Goal: Complete application form

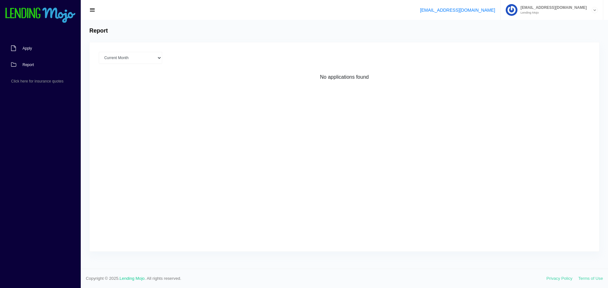
drag, startPoint x: 26, startPoint y: 47, endPoint x: 34, endPoint y: 49, distance: 8.1
click at [26, 47] on span "Apply" at bounding box center [26, 49] width 9 height 4
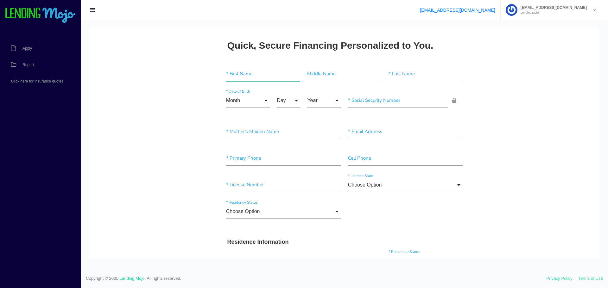
click at [250, 72] on input"] "text" at bounding box center [263, 74] width 74 height 15
type input"] "jack"
type input"] "[PERSON_NAME]"
click at [262, 99] on input "Month" at bounding box center [248, 100] width 44 height 15
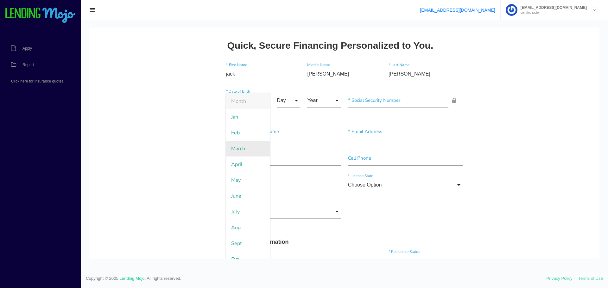
click at [244, 149] on span "March" at bounding box center [248, 149] width 44 height 16
type input "March"
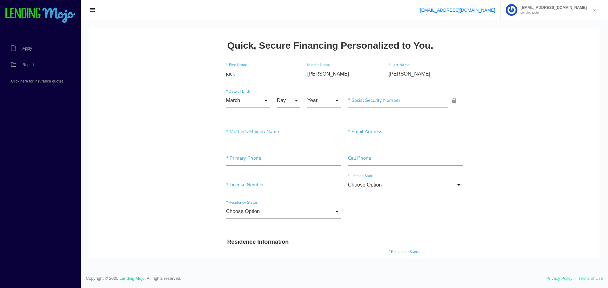
click at [291, 100] on input "Day" at bounding box center [288, 100] width 23 height 15
drag, startPoint x: 286, startPoint y: 243, endPoint x: 310, endPoint y: 174, distance: 73.6
click at [285, 241] on span "25" at bounding box center [293, 244] width 32 height 16
type input "25"
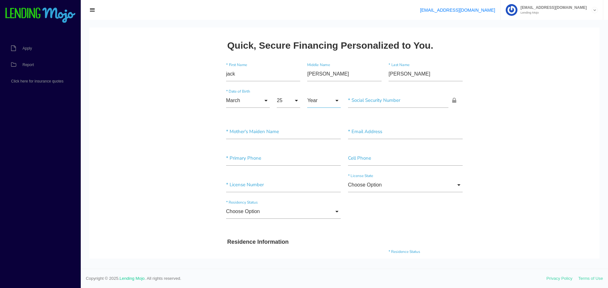
click at [321, 101] on input "Year" at bounding box center [324, 100] width 34 height 15
drag, startPoint x: 321, startPoint y: 134, endPoint x: 344, endPoint y: 117, distance: 28.3
click at [321, 134] on span "2006" at bounding box center [324, 133] width 34 height 16
type input "2006"
click at [381, 101] on input"] "text" at bounding box center [398, 100] width 101 height 15
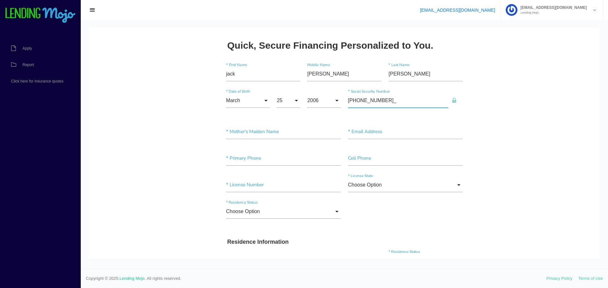
type input"] "318-06-7888"
click at [254, 132] on input"] "text" at bounding box center [283, 132] width 115 height 15
type input"] "unknown"
click at [365, 131] on input"] "text" at bounding box center [405, 132] width 115 height 15
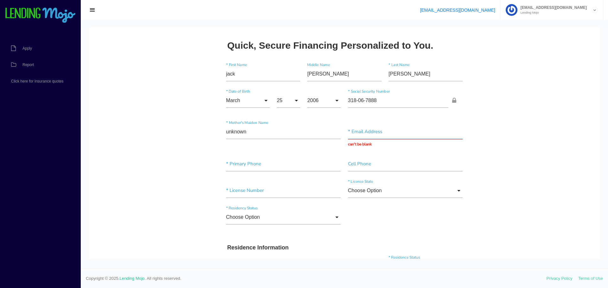
click at [388, 134] on input "text" at bounding box center [405, 132] width 115 height 15
paste input "[EMAIL_ADDRESS][DOMAIN_NAME]"
type input "[EMAIL_ADDRESS][DOMAIN_NAME]"
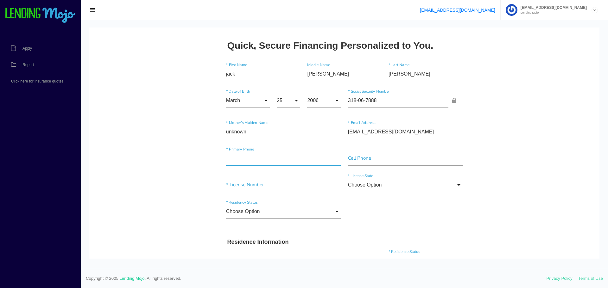
click at [233, 159] on input"] "text" at bounding box center [283, 158] width 115 height 15
type input"] "[PHONE_NUMBER]"
click at [356, 158] on input"] "text" at bounding box center [405, 158] width 115 height 15
type input"] "[PHONE_NUMBER]"
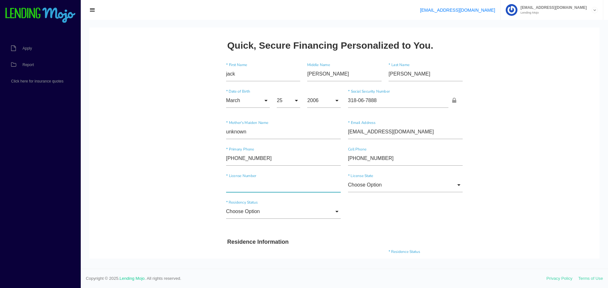
click at [236, 189] on input"] "text" at bounding box center [283, 185] width 115 height 15
type input"] "1123121541541"
click at [367, 188] on input "Choose Option" at bounding box center [405, 185] width 115 height 15
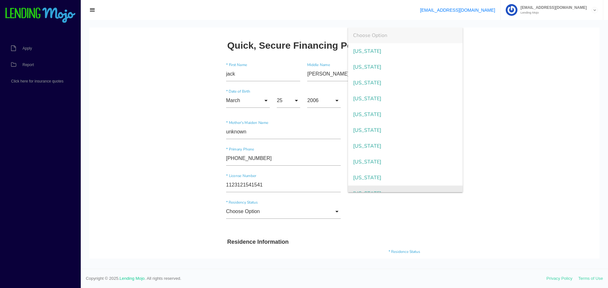
scroll to position [653, 0]
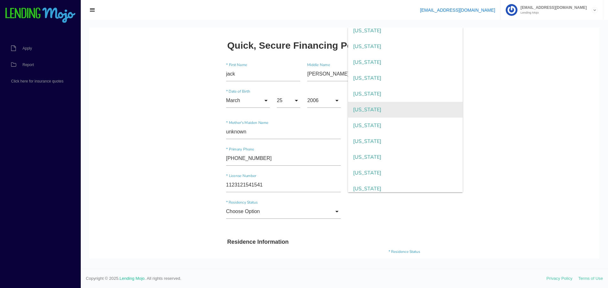
click at [365, 113] on span "Virginia" at bounding box center [405, 110] width 115 height 16
type input "Virginia"
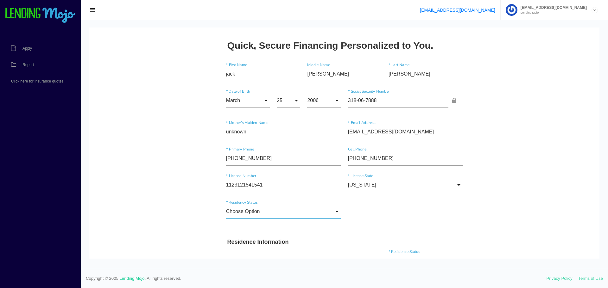
click at [276, 210] on input "Choose Option" at bounding box center [283, 211] width 115 height 15
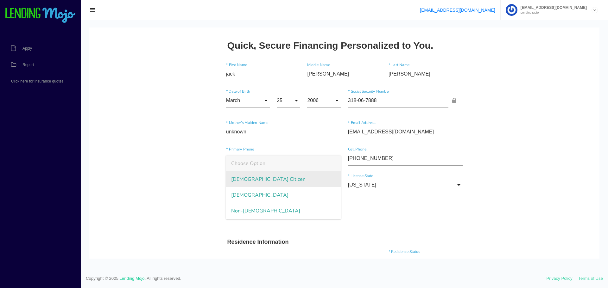
click at [266, 180] on span "US Citizen" at bounding box center [283, 180] width 115 height 16
type input "US Citizen"
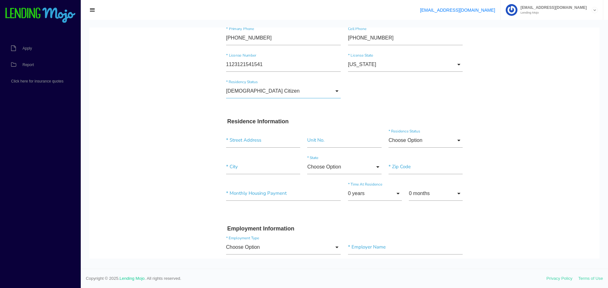
scroll to position [127, 0]
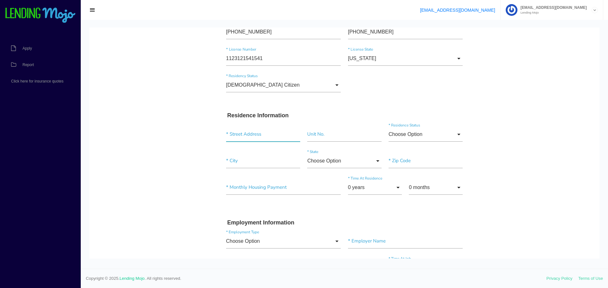
click at [240, 139] on input "text" at bounding box center [263, 134] width 74 height 15
paste input "[STREET_ADDRESS]"
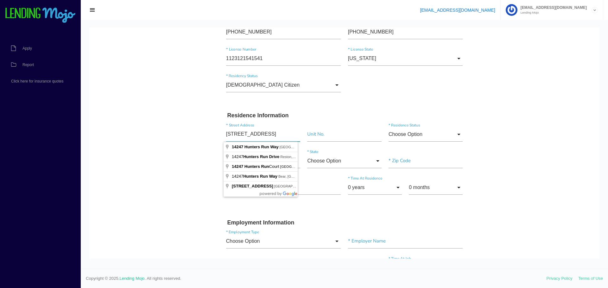
type input "[STREET_ADDRESS]"
click at [320, 136] on input"] "text" at bounding box center [344, 134] width 74 height 15
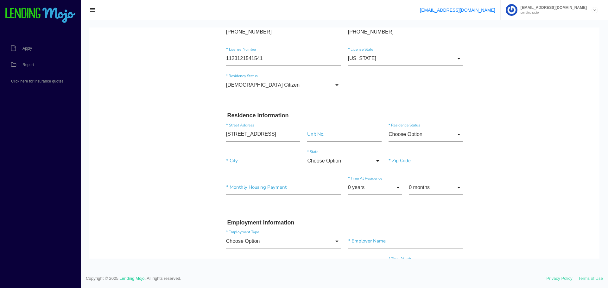
click at [422, 134] on input "Choose Option" at bounding box center [425, 134] width 74 height 15
click at [404, 180] on span "Rent" at bounding box center [425, 183] width 74 height 16
type input "Rent"
click at [247, 162] on input"] "text" at bounding box center [263, 161] width 74 height 15
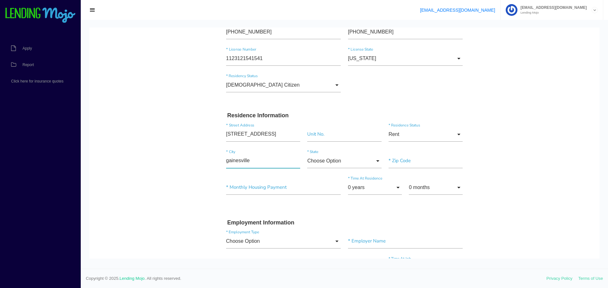
type input"] "gainesville"
click at [330, 160] on input "Choose Option" at bounding box center [344, 161] width 74 height 15
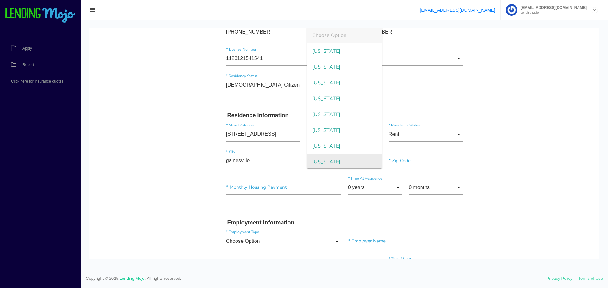
scroll to position [666, 0]
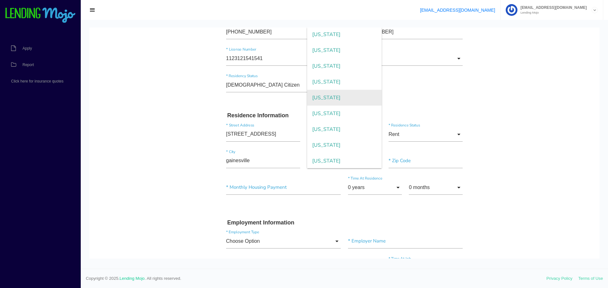
click at [332, 96] on span "Virginia" at bounding box center [344, 98] width 74 height 16
type input "Virginia"
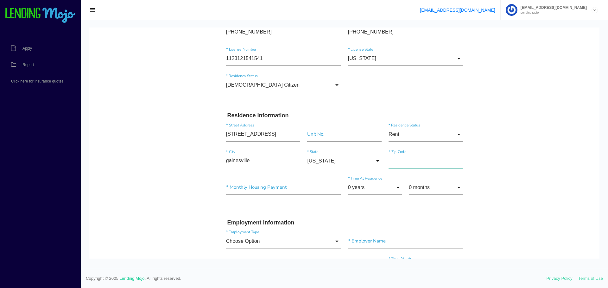
click at [424, 157] on input"] "text" at bounding box center [425, 161] width 74 height 15
type input"] "20155"
click at [252, 188] on input"] "text" at bounding box center [283, 187] width 115 height 15
drag, startPoint x: 252, startPoint y: 188, endPoint x: 144, endPoint y: 200, distance: 108.9
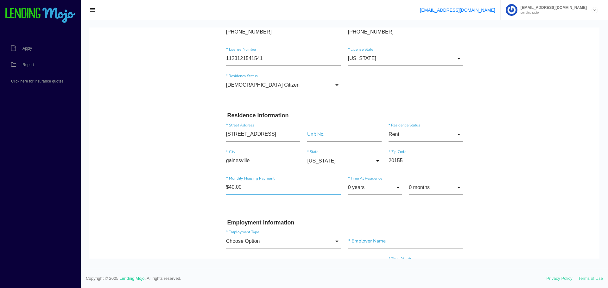
type input"] "$400.00"
click at [391, 190] on input "0 years" at bounding box center [375, 187] width 54 height 15
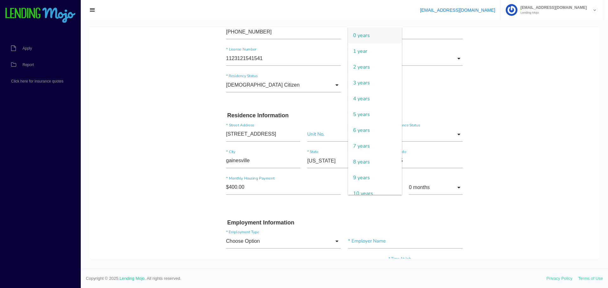
click at [374, 37] on span "0 years" at bounding box center [375, 36] width 54 height 16
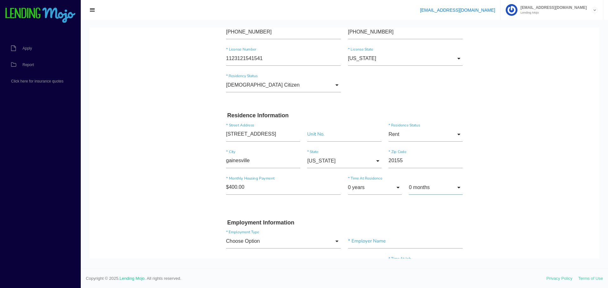
click at [436, 191] on input "0 months" at bounding box center [436, 187] width 54 height 15
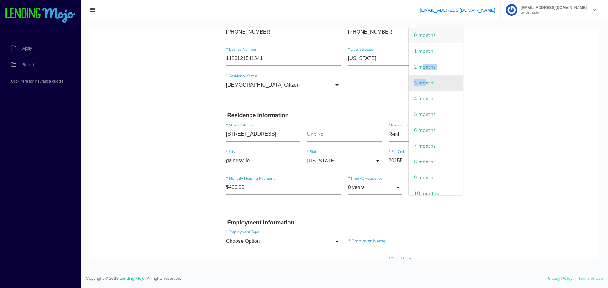
drag, startPoint x: 421, startPoint y: 69, endPoint x: 423, endPoint y: 78, distance: 9.1
click at [423, 78] on ul "0 months 1 month 2 months 3 months 4 months 5 months 6 months 7 months 8 months…" at bounding box center [436, 111] width 54 height 167
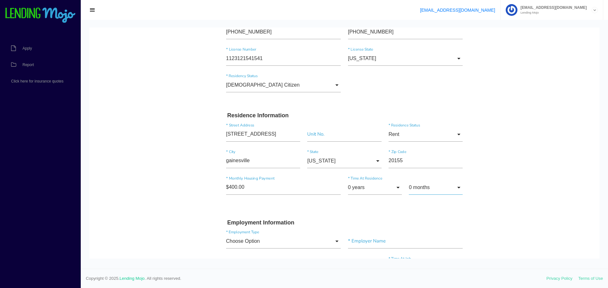
click at [432, 193] on input "0 months" at bounding box center [436, 187] width 54 height 15
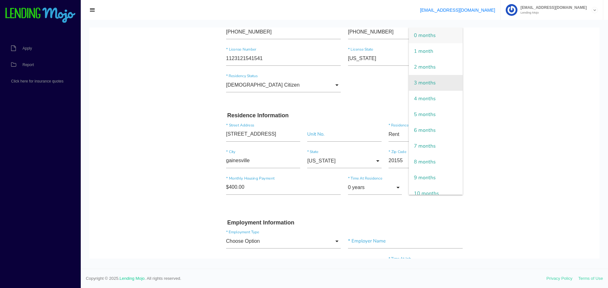
click at [425, 82] on span "3 months" at bounding box center [436, 83] width 54 height 16
type input "3 months"
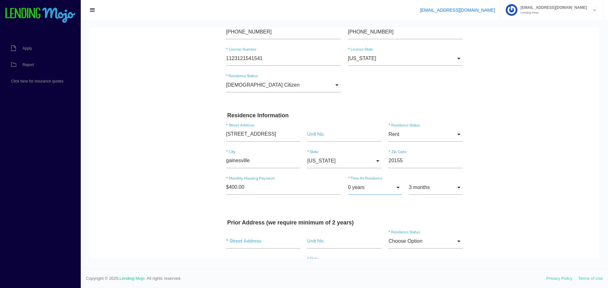
click at [384, 190] on input "0 years" at bounding box center [375, 187] width 54 height 15
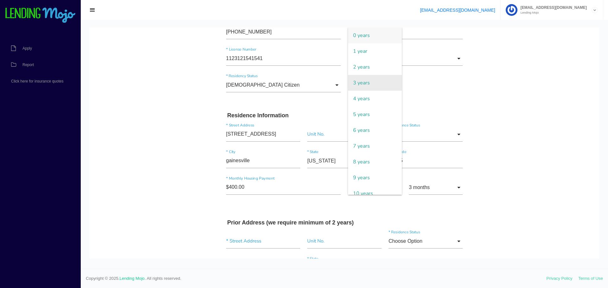
click at [366, 82] on span "3 years" at bounding box center [375, 83] width 54 height 16
type input "3 years"
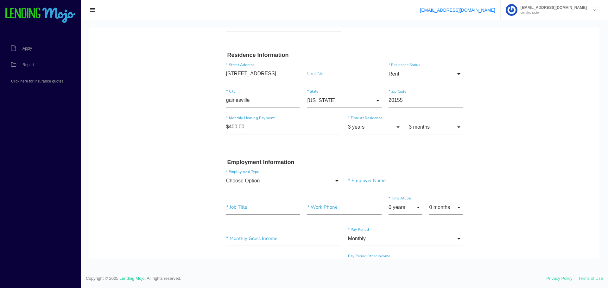
scroll to position [253, 0]
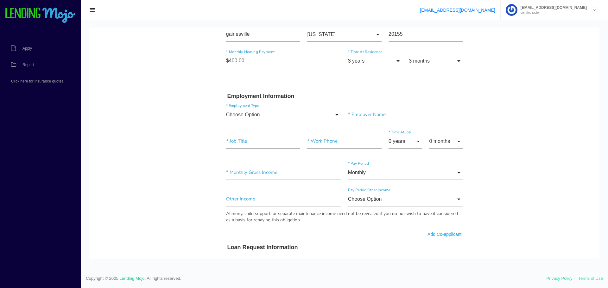
click at [272, 112] on input "Choose Option" at bounding box center [283, 115] width 115 height 15
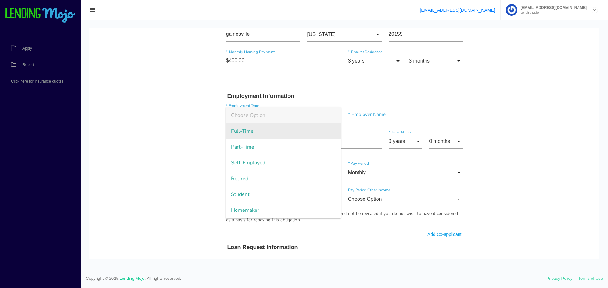
click at [258, 134] on span "Full-Time" at bounding box center [283, 131] width 115 height 16
type input "Full-Time"
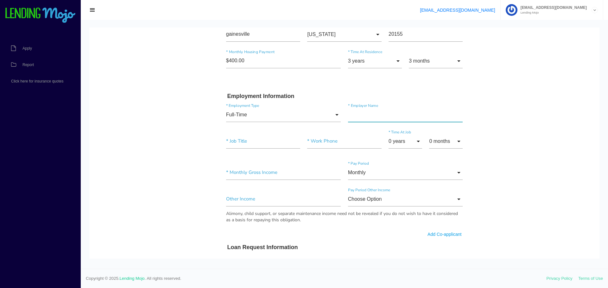
click at [378, 111] on input"] "text" at bounding box center [405, 115] width 115 height 15
type input"] "H&M"
drag, startPoint x: 267, startPoint y: 143, endPoint x: 132, endPoint y: 147, distance: 134.5
click at [153, 147] on body "Quick, Secure Financing Personalized to You. jack * First Name david Middle Nam…" at bounding box center [344, 190] width 510 height 832
type input"] "Manager"
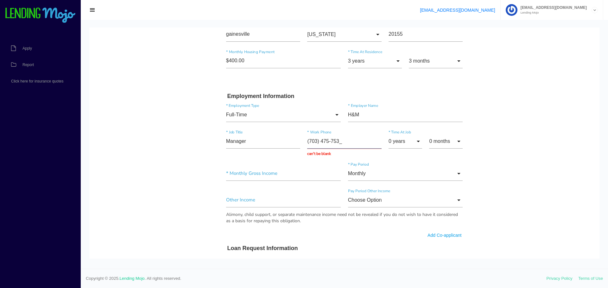
type input "[PHONE_NUMBER]"
click at [410, 139] on input "0 years" at bounding box center [405, 141] width 34 height 15
drag, startPoint x: 399, startPoint y: 169, endPoint x: 402, endPoint y: 167, distance: 3.6
click at [400, 169] on span "2 years" at bounding box center [405, 174] width 34 height 16
type input "2 years"
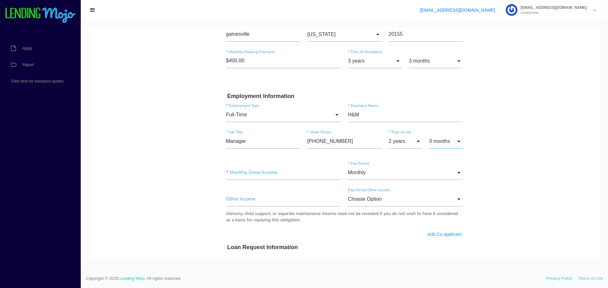
click at [443, 142] on input "0 months" at bounding box center [446, 141] width 34 height 15
click at [445, 160] on span "1 month" at bounding box center [446, 158] width 34 height 16
type input "1 month"
click at [242, 171] on input"] "text" at bounding box center [283, 173] width 115 height 15
drag, startPoint x: 250, startPoint y: 175, endPoint x: 216, endPoint y: 177, distance: 34.5
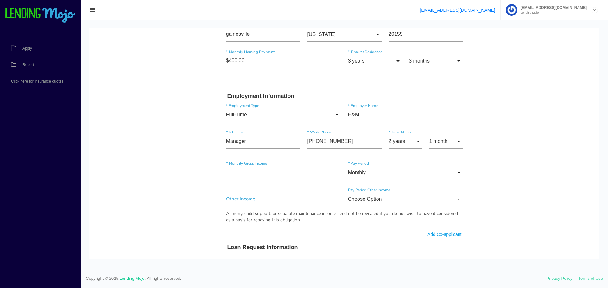
click at [218, 177] on div "Quick, Secure Financing Personalized to You. jack * First Name david Middle Nam…" at bounding box center [344, 181] width 253 height 800
type input"] "$1,700.00"
click at [380, 172] on input "Monthly" at bounding box center [405, 173] width 115 height 15
click at [521, 194] on body "Quick, Secure Financing Personalized to You. jack * First Name david Middle Nam…" at bounding box center [344, 189] width 510 height 831
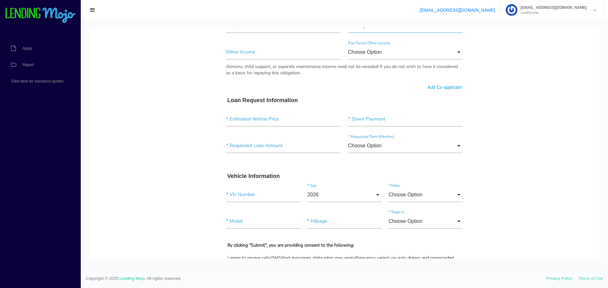
scroll to position [411, 0]
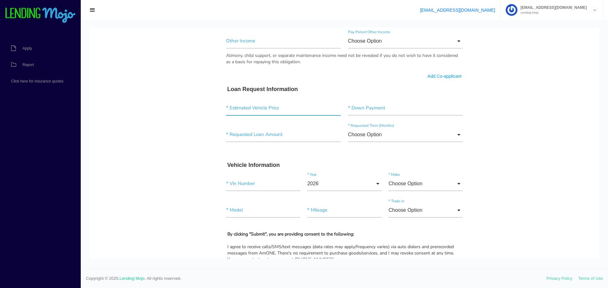
click at [248, 110] on input"] "text" at bounding box center [283, 108] width 115 height 15
drag, startPoint x: 249, startPoint y: 108, endPoint x: 153, endPoint y: 109, distance: 95.3
click at [158, 110] on body "Quick, Secure Financing Personalized to You. jack * First Name david Middle Nam…" at bounding box center [344, 31] width 510 height 831
click at [246, 110] on input"] "text" at bounding box center [283, 108] width 115 height 15
drag, startPoint x: 246, startPoint y: 106, endPoint x: 162, endPoint y: 119, distance: 84.9
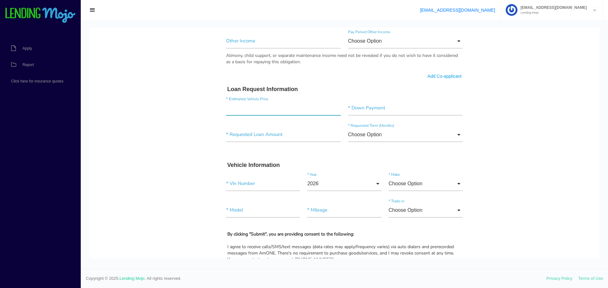
click at [169, 120] on body "Quick, Secure Financing Personalized to You. jack * First Name david Middle Nam…" at bounding box center [344, 31] width 510 height 831
type input"] "$11,500.00"
type input"] "$500.00"
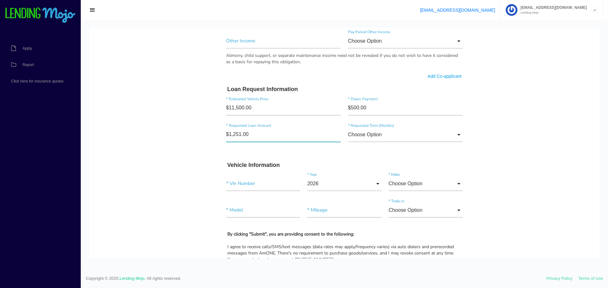
type input"] "$12,514.00"
click at [388, 139] on input "Choose Option" at bounding box center [405, 135] width 115 height 15
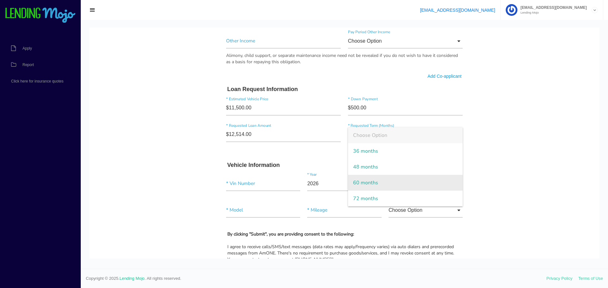
click at [370, 181] on span "60 months" at bounding box center [405, 183] width 115 height 16
type input "60 months"
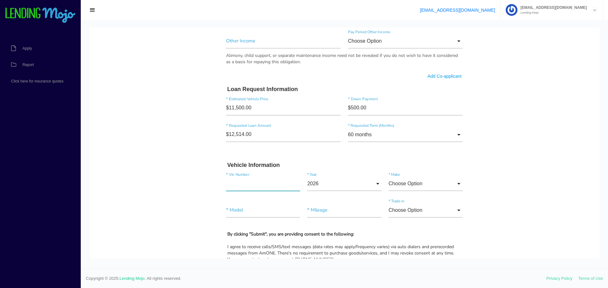
click at [244, 186] on input"] "text" at bounding box center [263, 184] width 74 height 15
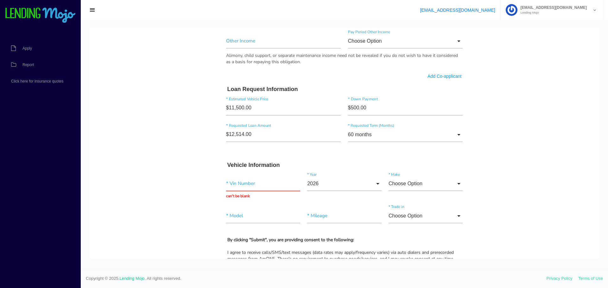
click at [246, 186] on input "text" at bounding box center [263, 184] width 74 height 15
paste input "[US_VEHICLE_IDENTIFICATION_NUMBER]"
type input "[US_VEHICLE_IDENTIFICATION_NUMBER]"
click at [360, 182] on input "2026" at bounding box center [344, 184] width 74 height 15
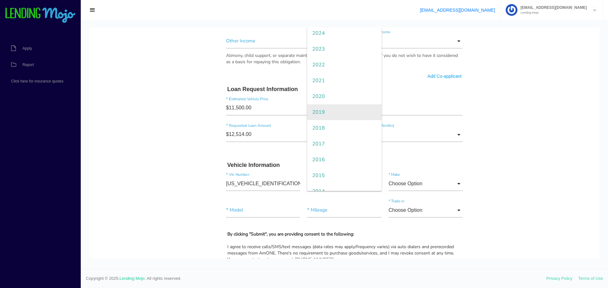
scroll to position [63, 0]
click at [335, 158] on span "2014" at bounding box center [344, 162] width 74 height 16
type input "2014"
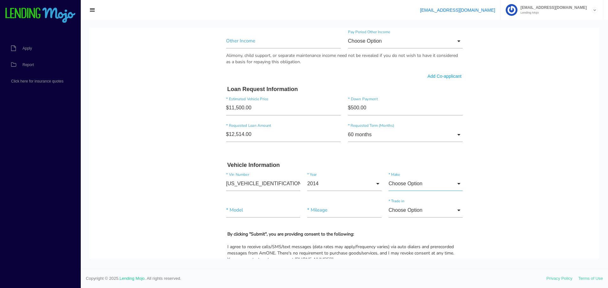
click at [420, 184] on input "Choose Option" at bounding box center [425, 184] width 74 height 15
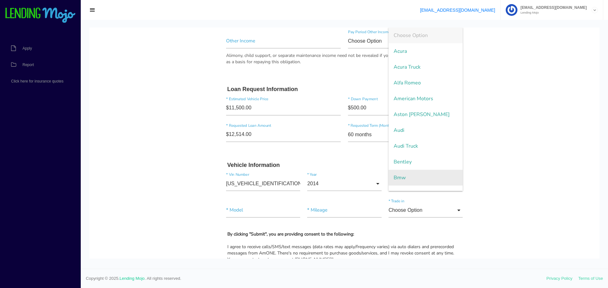
scroll to position [1350, 0]
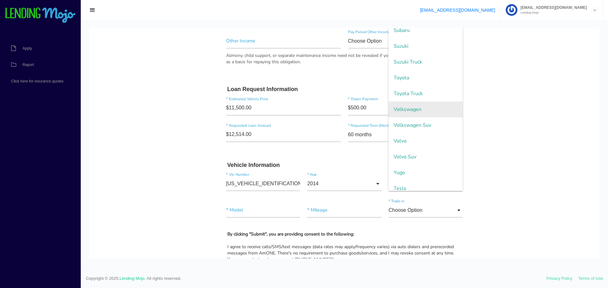
click at [416, 110] on span "Volkswagen" at bounding box center [425, 110] width 74 height 16
type input "Volkswagen"
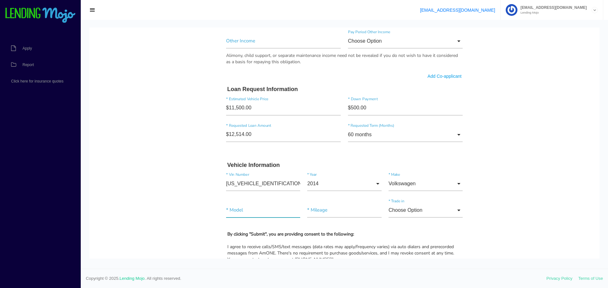
click at [256, 211] on input"] "text" at bounding box center [263, 210] width 74 height 15
type input"] "jetta"
click at [333, 216] on input"] "text" at bounding box center [344, 210] width 74 height 15
type input"] "26,484"
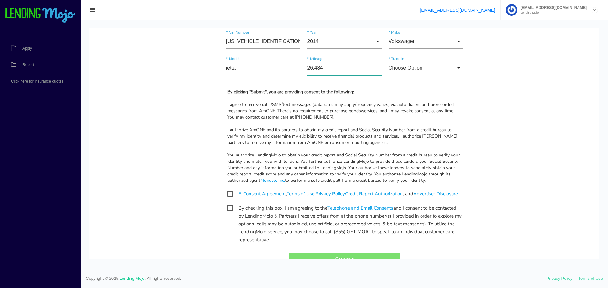
scroll to position [570, 0]
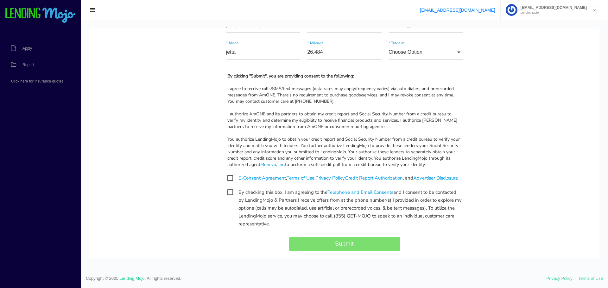
click at [228, 178] on span "E-Consent Agreement , Terms of Use , Privacy Policy , Credit Report Authorizati…" at bounding box center [342, 178] width 230 height 8
checkbox input "true"
click at [227, 197] on span "By checking this box, I am agreeing to the Telephone and Email Consents and I c…" at bounding box center [344, 193] width 234 height 8
checkbox input "true"
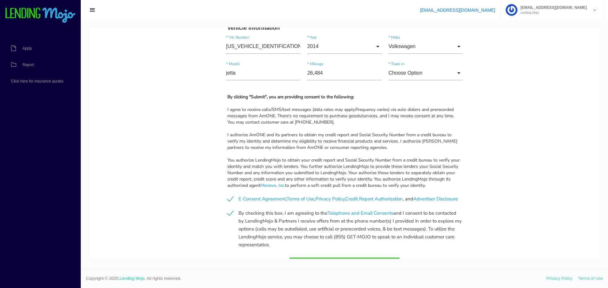
scroll to position [607, 0]
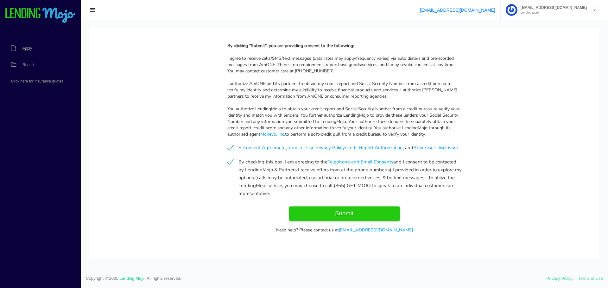
click at [370, 215] on input "Submit" at bounding box center [344, 214] width 111 height 14
type input "Submit"
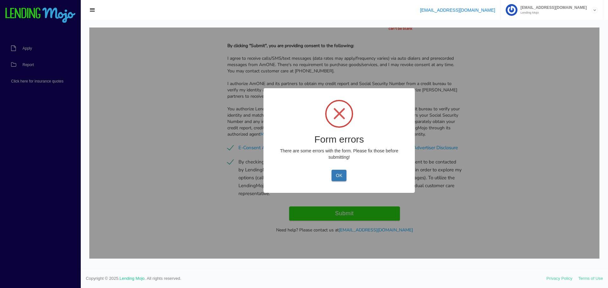
drag, startPoint x: 339, startPoint y: 179, endPoint x: 341, endPoint y: 176, distance: 4.2
click at [339, 179] on button "OK" at bounding box center [338, 175] width 15 height 11
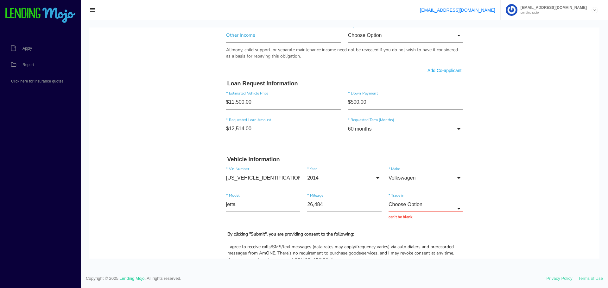
scroll to position [417, 0]
click at [418, 202] on input "Choose Option" at bounding box center [425, 204] width 74 height 15
click at [406, 235] on span "No" at bounding box center [425, 237] width 74 height 16
type input "No"
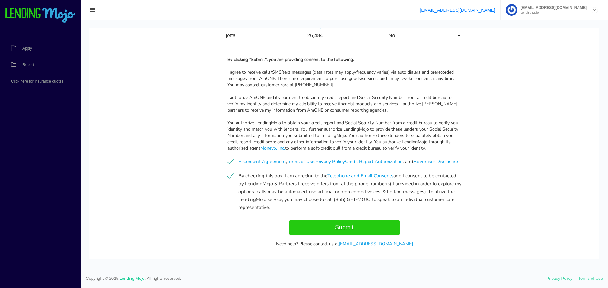
scroll to position [607, 0]
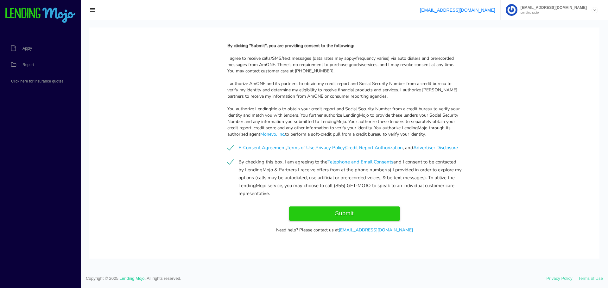
click at [365, 214] on input "Submit" at bounding box center [344, 214] width 111 height 14
type input "Submitting..."
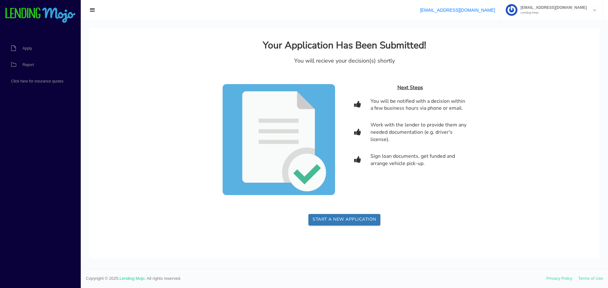
scroll to position [0, 0]
click at [94, 9] on span "button" at bounding box center [92, 10] width 6 height 7
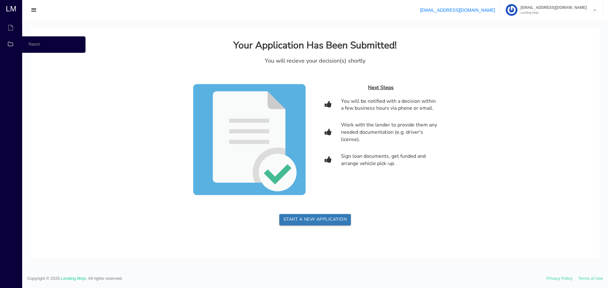
click at [18, 45] on link "Report" at bounding box center [10, 44] width 21 height 16
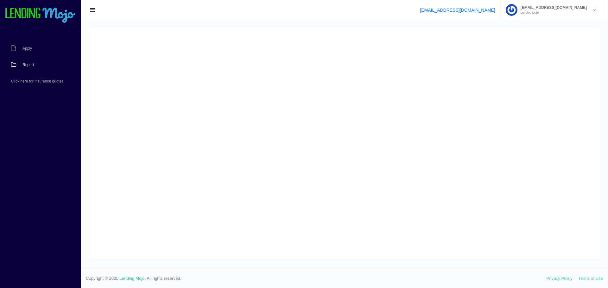
click at [36, 64] on link "Report" at bounding box center [37, 65] width 74 height 16
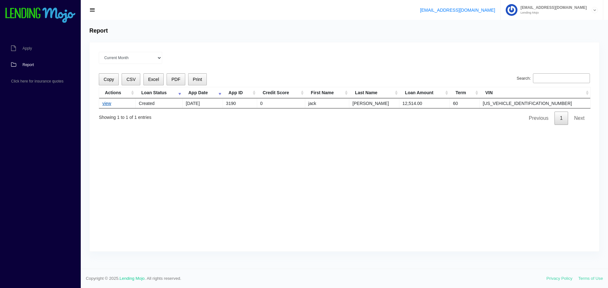
click at [107, 104] on link "view" at bounding box center [106, 103] width 9 height 5
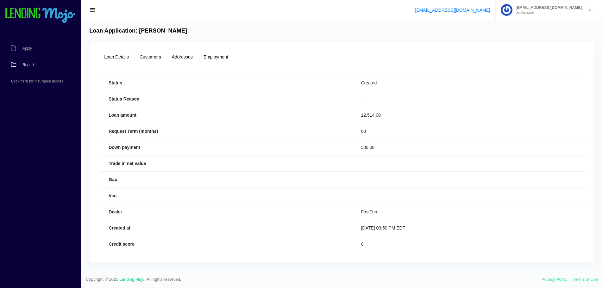
click at [36, 60] on link "Report" at bounding box center [37, 65] width 74 height 16
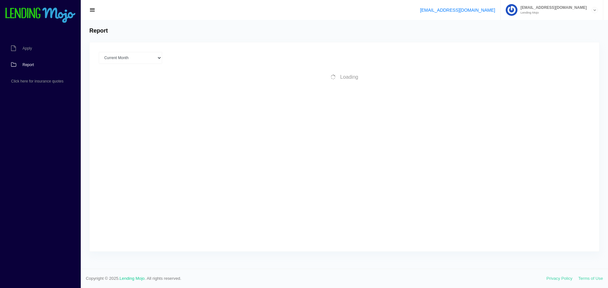
click at [96, 12] on button "button" at bounding box center [92, 10] width 14 height 9
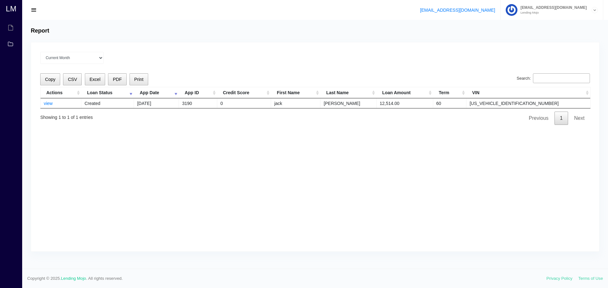
click at [34, 11] on span "button" at bounding box center [34, 10] width 6 height 7
